Goal: Information Seeking & Learning: Learn about a topic

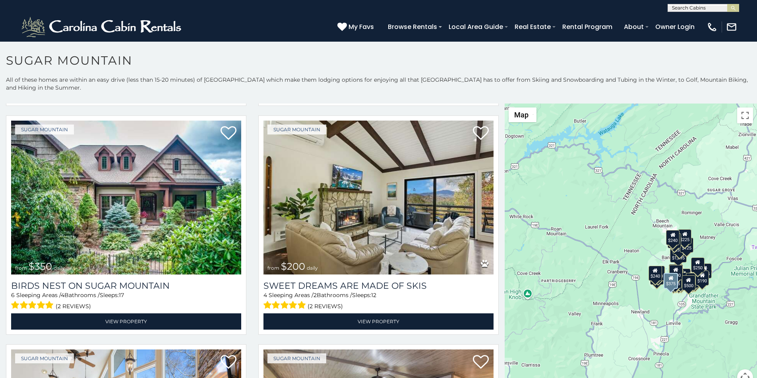
scroll to position [248, 0]
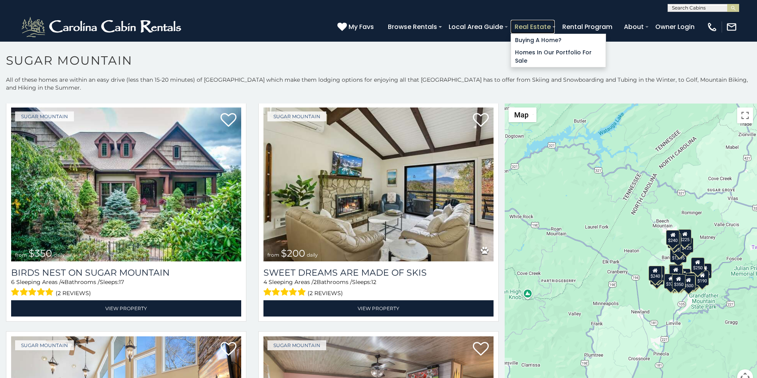
click at [554, 22] on link "Real Estate" at bounding box center [532, 27] width 44 height 14
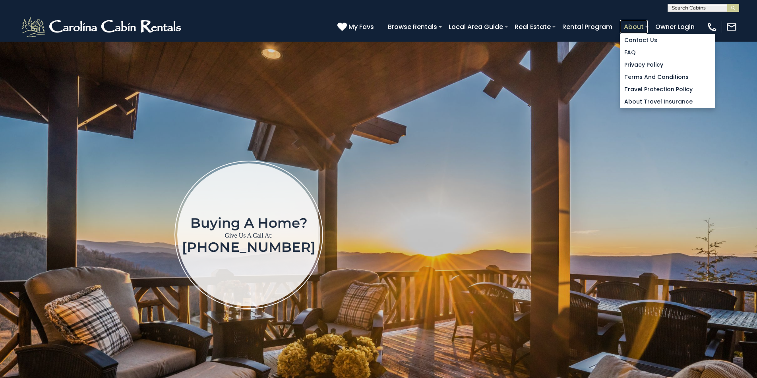
click at [647, 23] on link "About" at bounding box center [634, 27] width 28 height 14
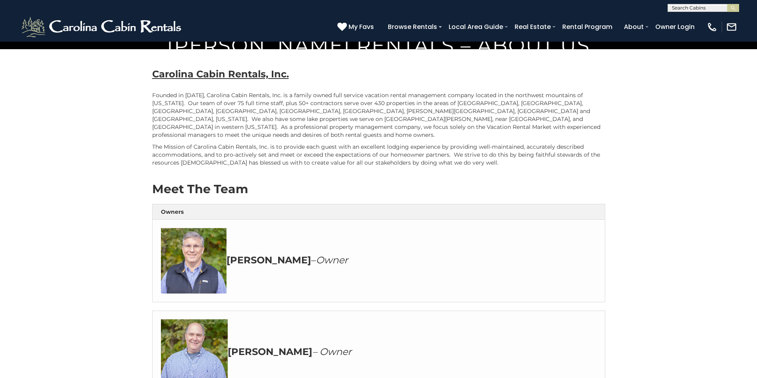
scroll to position [331, 0]
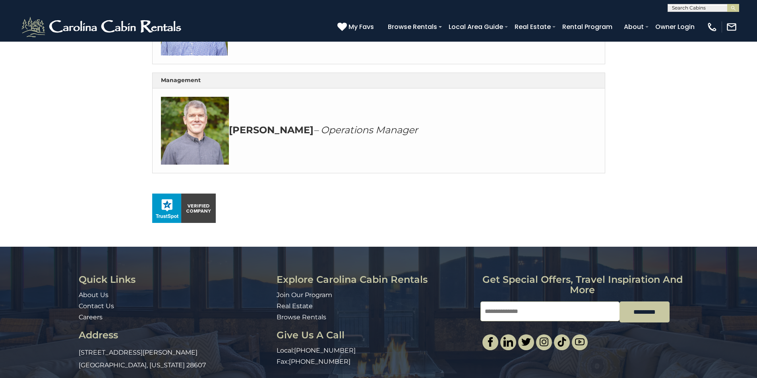
click at [183, 41] on div "(828) 295-6000 My Favs Browse Rentals Local Area Guide Activities & Attractions…" at bounding box center [378, 27] width 757 height 30
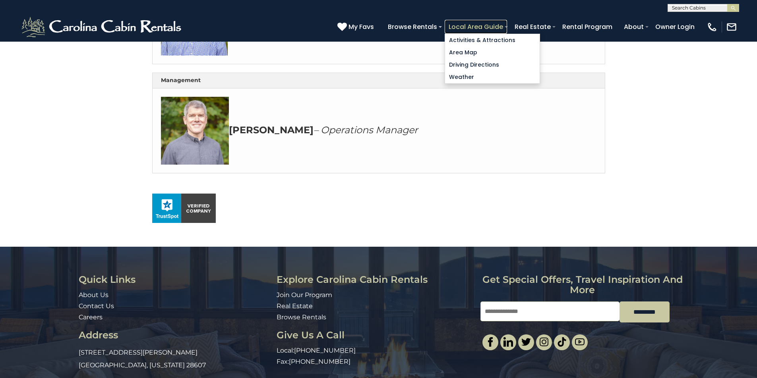
click at [507, 23] on link "Local Area Guide" at bounding box center [475, 27] width 62 height 14
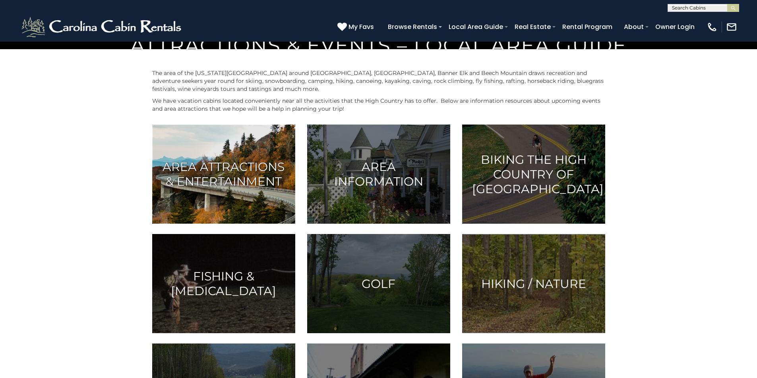
click at [224, 224] on img at bounding box center [223, 174] width 143 height 99
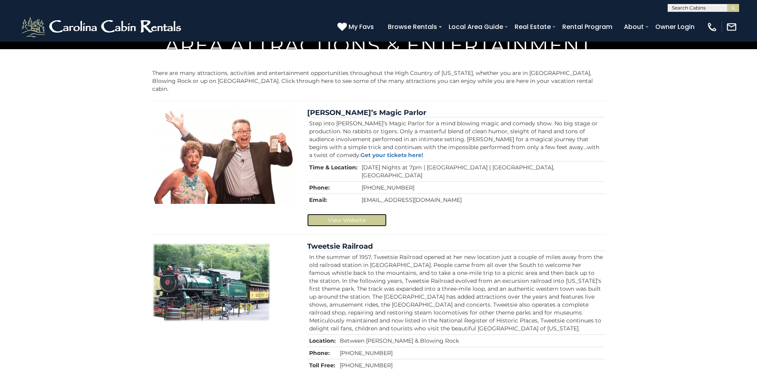
click at [353, 227] on link "View Website" at bounding box center [346, 220] width 79 height 13
